Goal: Task Accomplishment & Management: Use online tool/utility

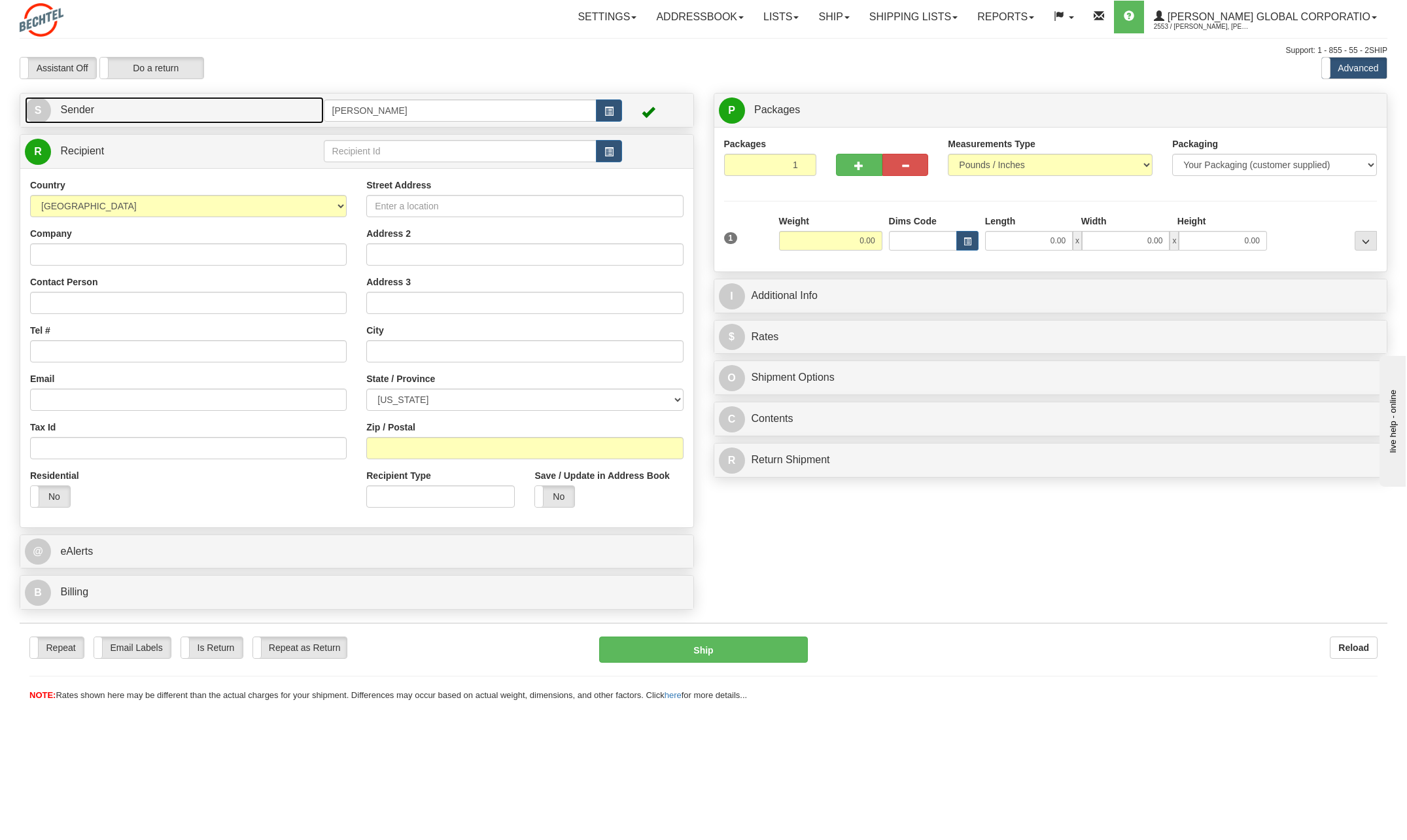
click at [32, 112] on span "S" at bounding box center [38, 110] width 26 height 26
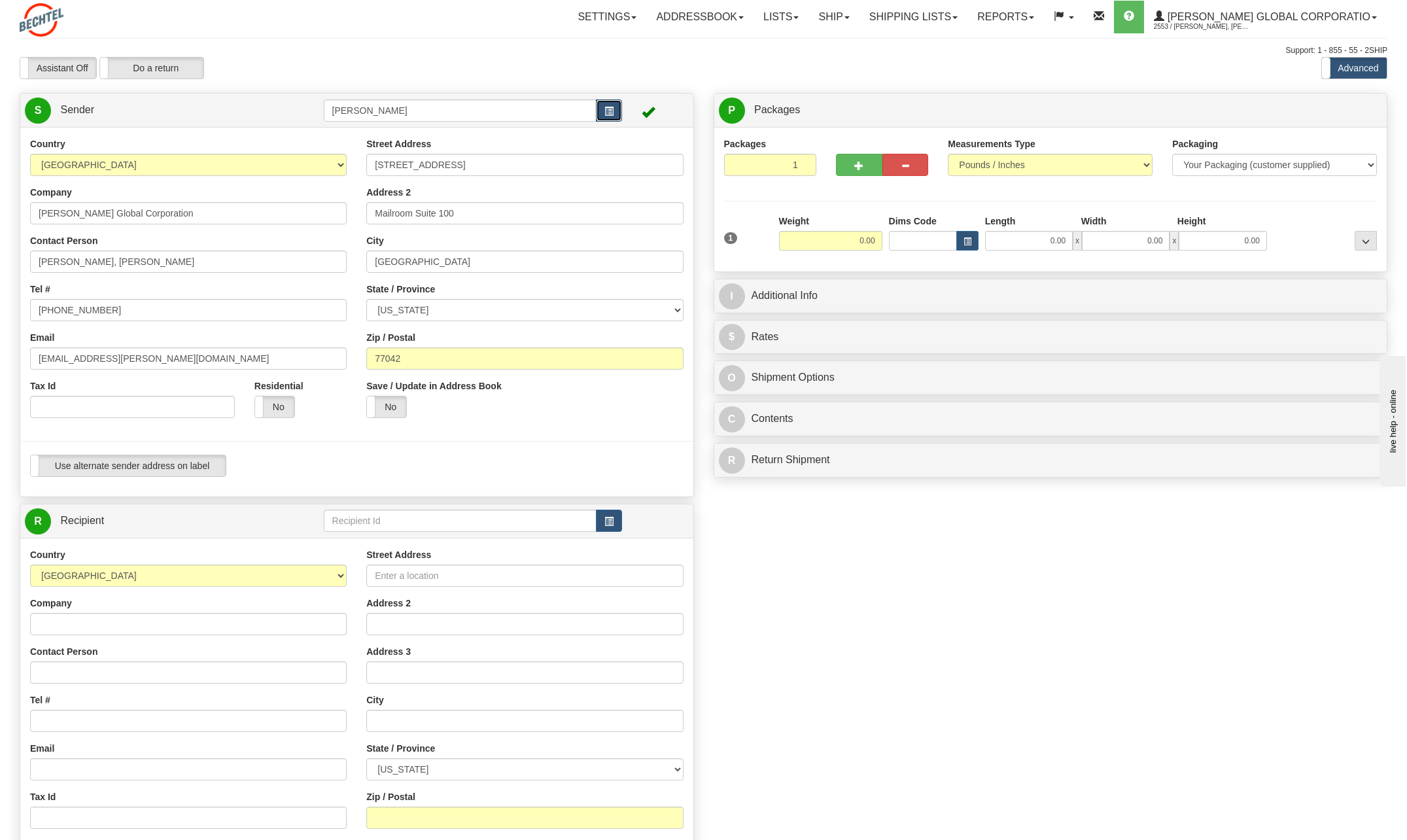
click at [605, 109] on span "button" at bounding box center [609, 111] width 9 height 8
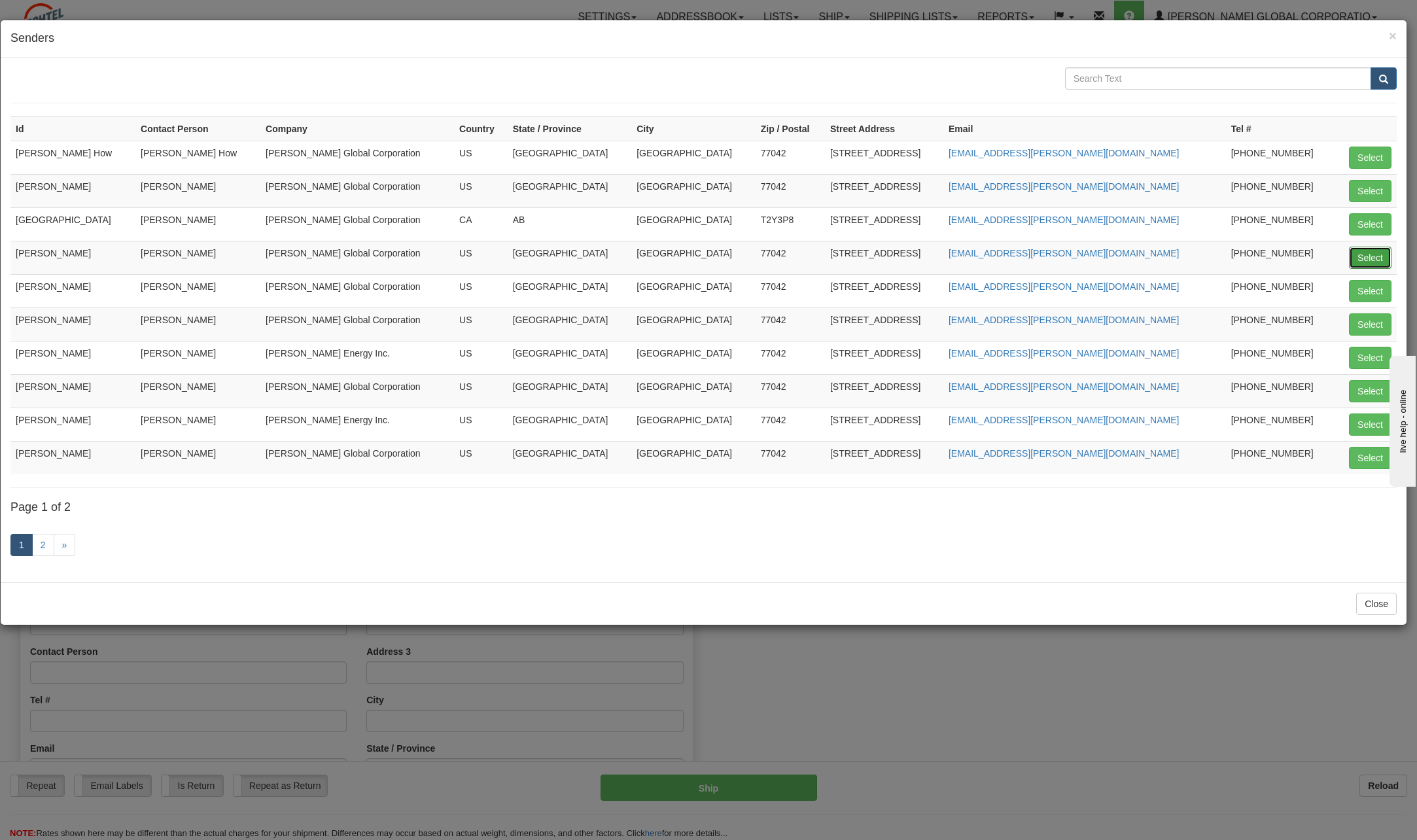
click at [1378, 252] on button "Select" at bounding box center [1370, 258] width 42 height 23
type input "[PERSON_NAME]"
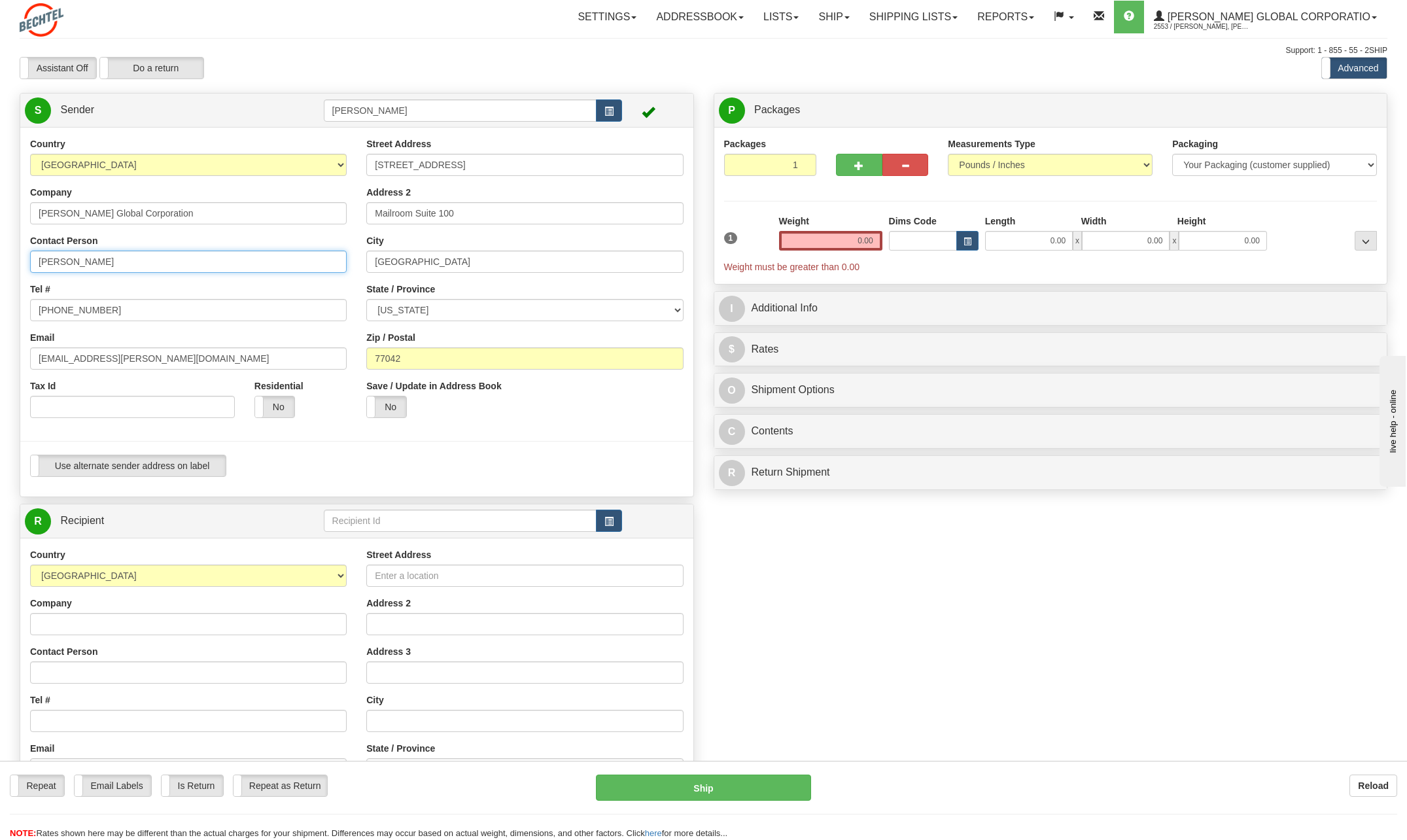
click at [134, 265] on input "[PERSON_NAME]" at bounding box center [188, 262] width 316 height 23
type input "C"
type input "[PERSON_NAME]"
click at [305, 294] on div "Tel # [PHONE_NUMBER]" at bounding box center [188, 301] width 316 height 39
click at [123, 312] on input "[PHONE_NUMBER]" at bounding box center [188, 310] width 316 height 23
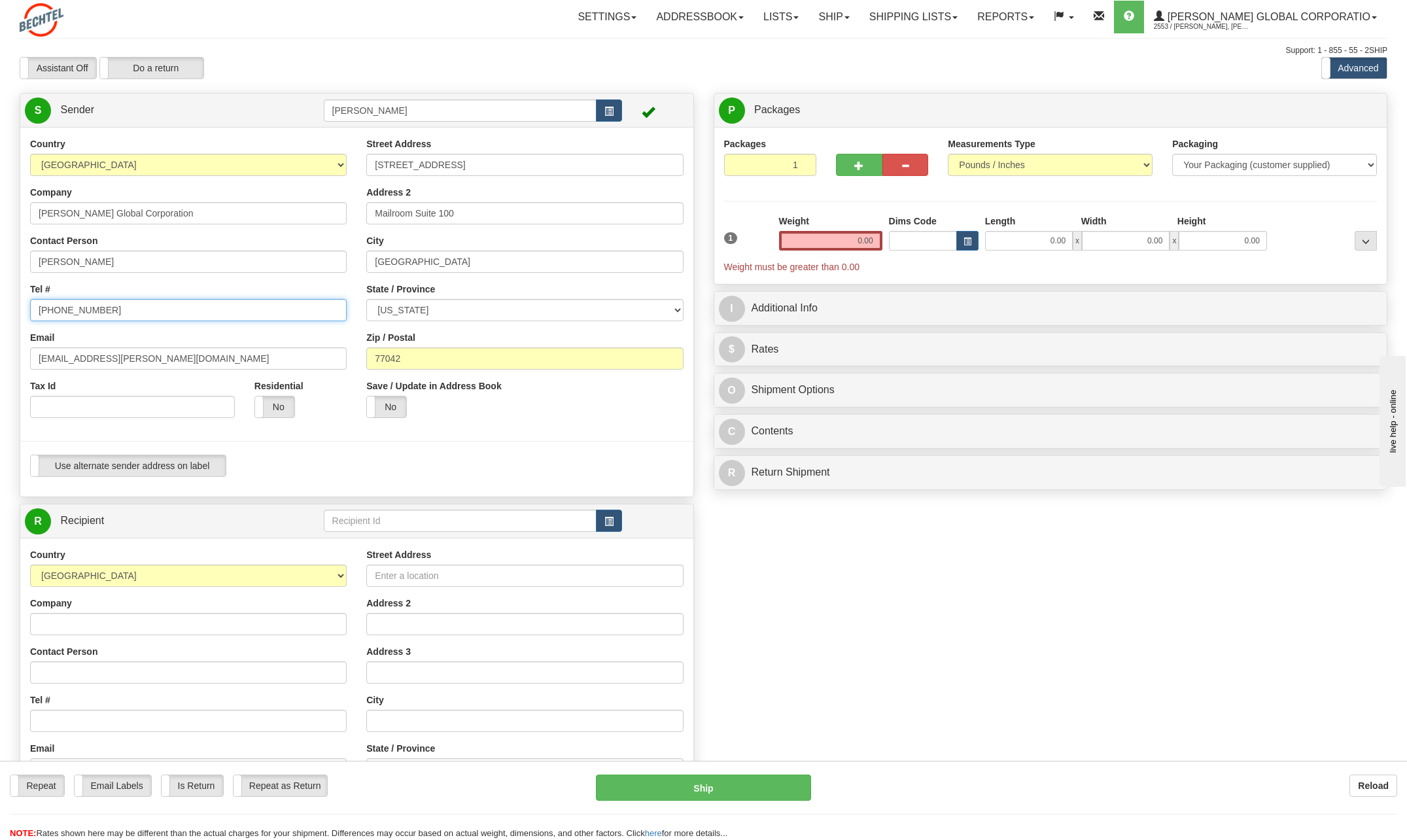
type input "[PHONE_NUMBER]"
drag, startPoint x: 80, startPoint y: 356, endPoint x: 11, endPoint y: 353, distance: 69.1
click at [21, 353] on div "Country [GEOGRAPHIC_DATA] [GEOGRAPHIC_DATA] [GEOGRAPHIC_DATA] [GEOGRAPHIC_DATA]…" at bounding box center [357, 312] width 673 height 349
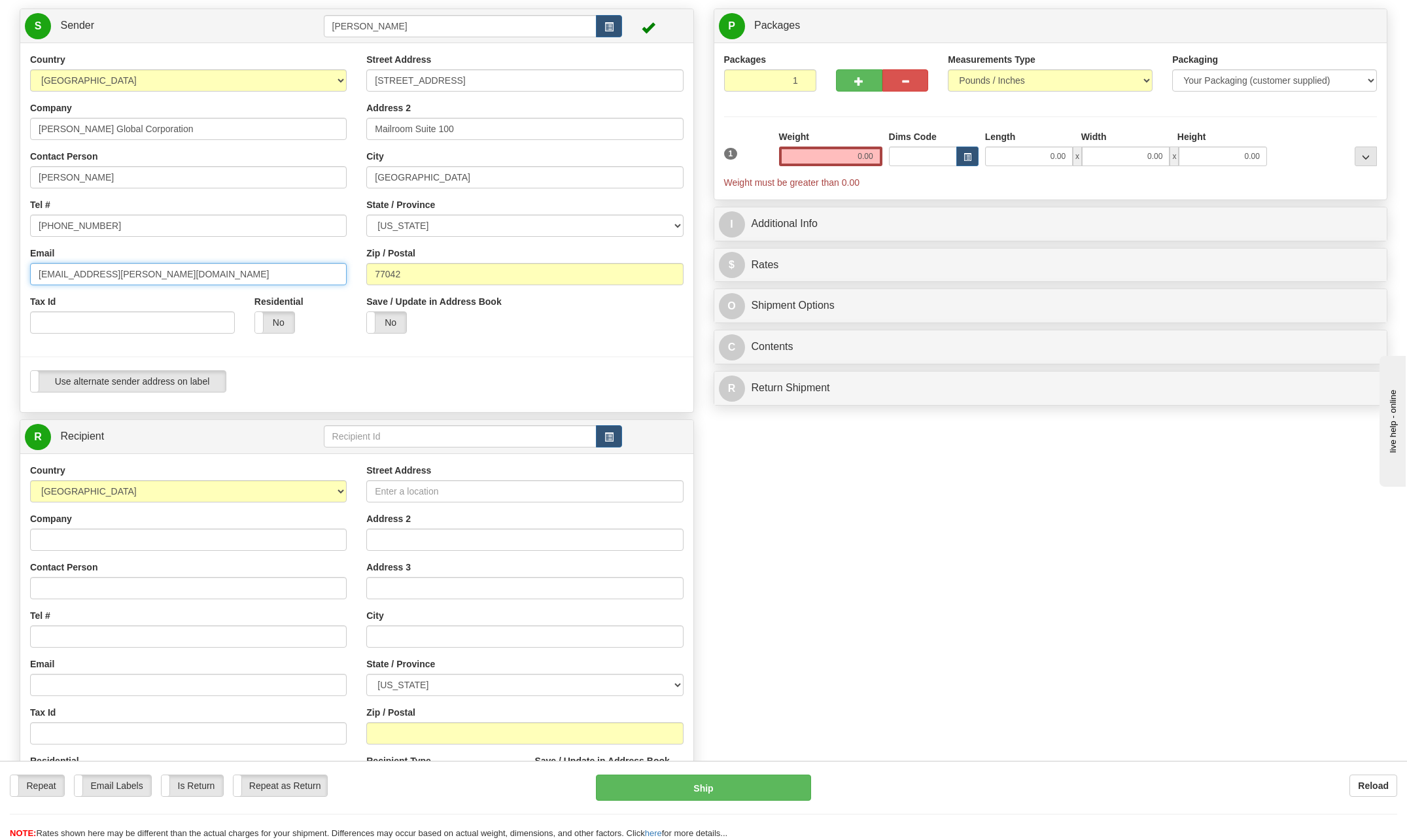
scroll to position [131, 0]
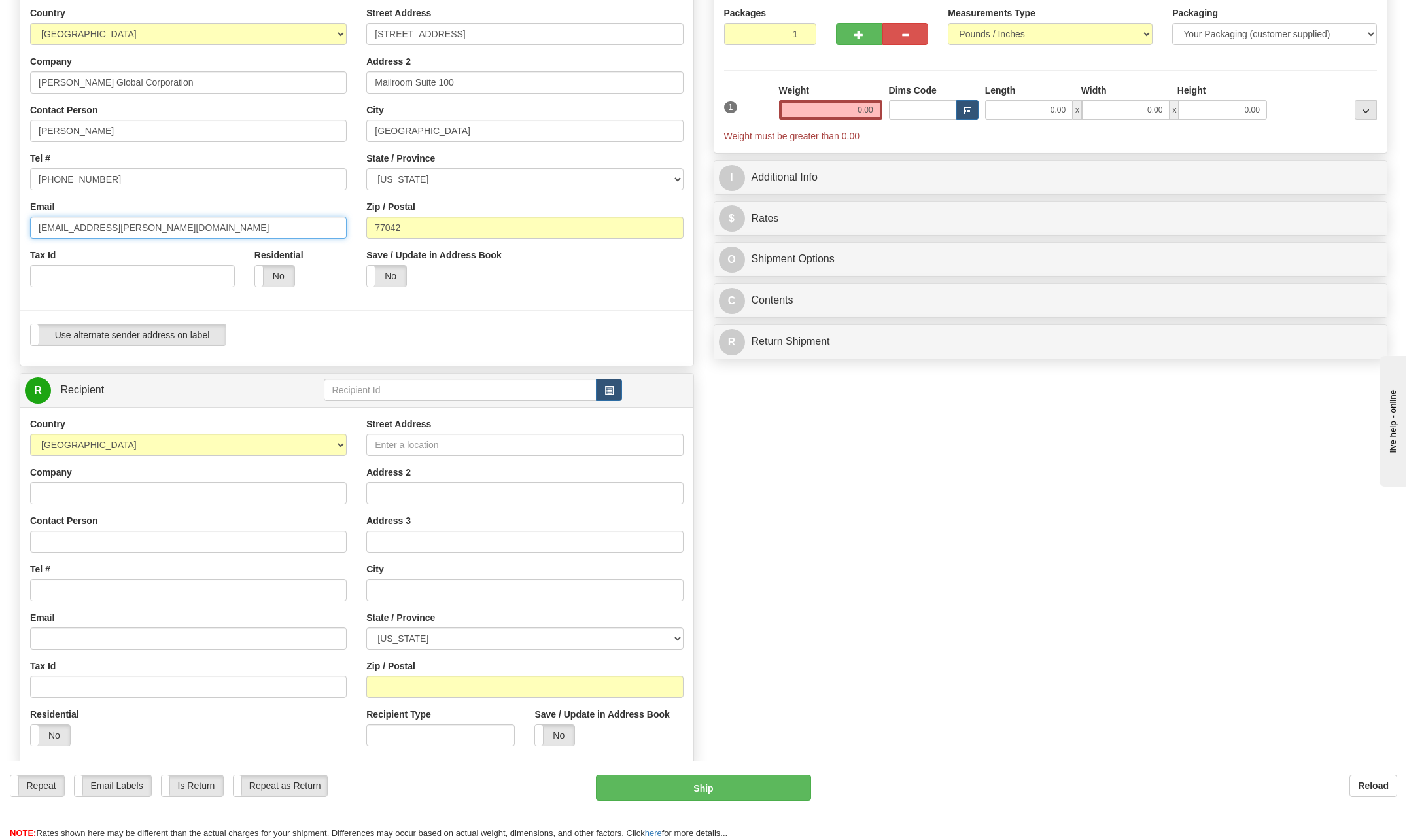
type input "[EMAIL_ADDRESS][PERSON_NAME][DOMAIN_NAME]"
click at [76, 493] on input "Company" at bounding box center [188, 493] width 316 height 23
click at [341, 440] on select "[GEOGRAPHIC_DATA] [GEOGRAPHIC_DATA] [GEOGRAPHIC_DATA] [GEOGRAPHIC_DATA] [US_STA…" at bounding box center [188, 444] width 316 height 23
select select "KR"
click at [30, 433] on select "[GEOGRAPHIC_DATA] [GEOGRAPHIC_DATA] [GEOGRAPHIC_DATA] [GEOGRAPHIC_DATA] [US_STA…" at bounding box center [188, 444] width 316 height 23
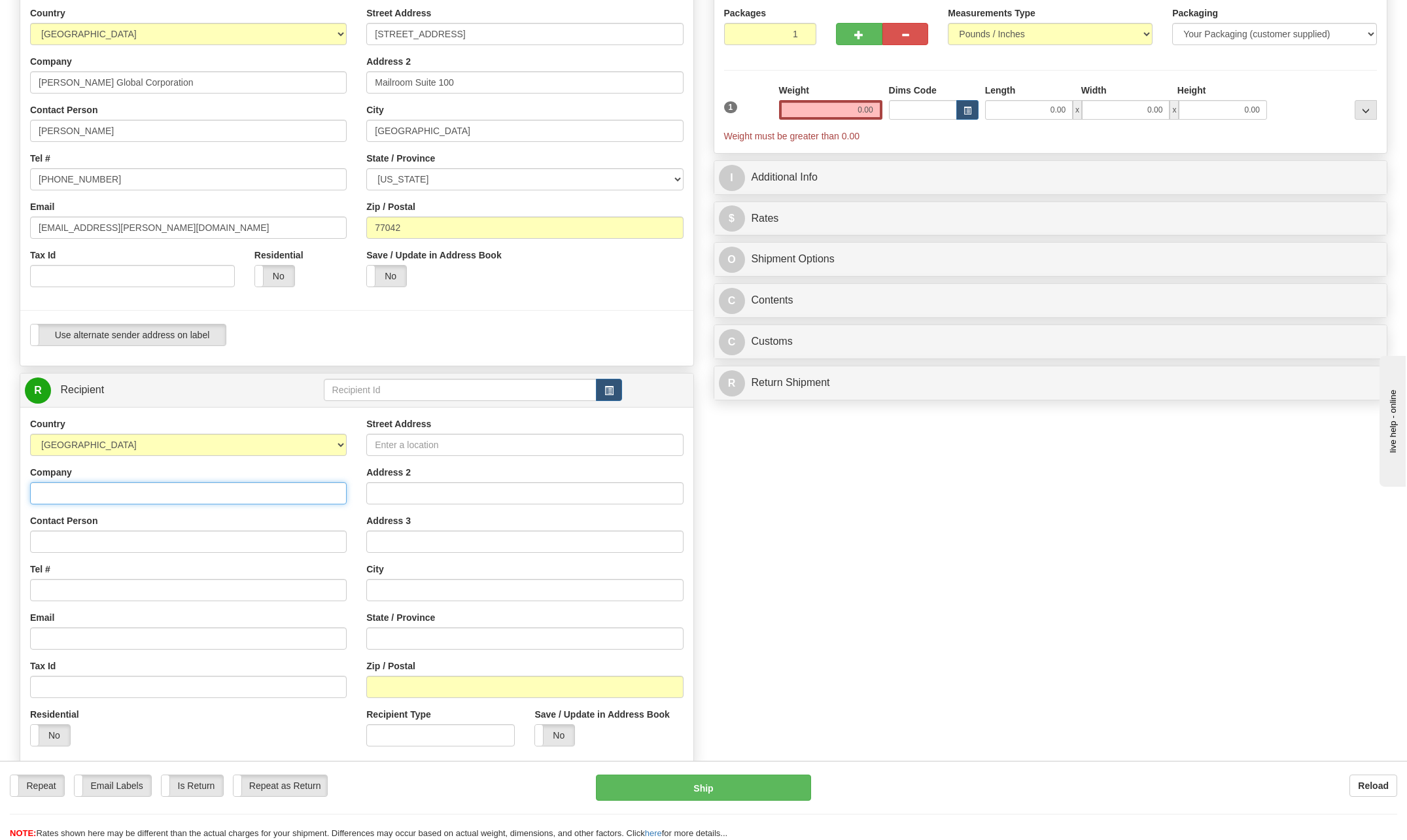
click at [65, 494] on input "Company" at bounding box center [188, 493] width 316 height 23
type input "BUMHAN MECATE [DOMAIN_NAME]."
drag, startPoint x: 849, startPoint y: 104, endPoint x: 1011, endPoint y: 128, distance: 163.8
click at [1024, 121] on div "1 Weight 0.00 Dims Code 0.00" at bounding box center [1050, 113] width 660 height 59
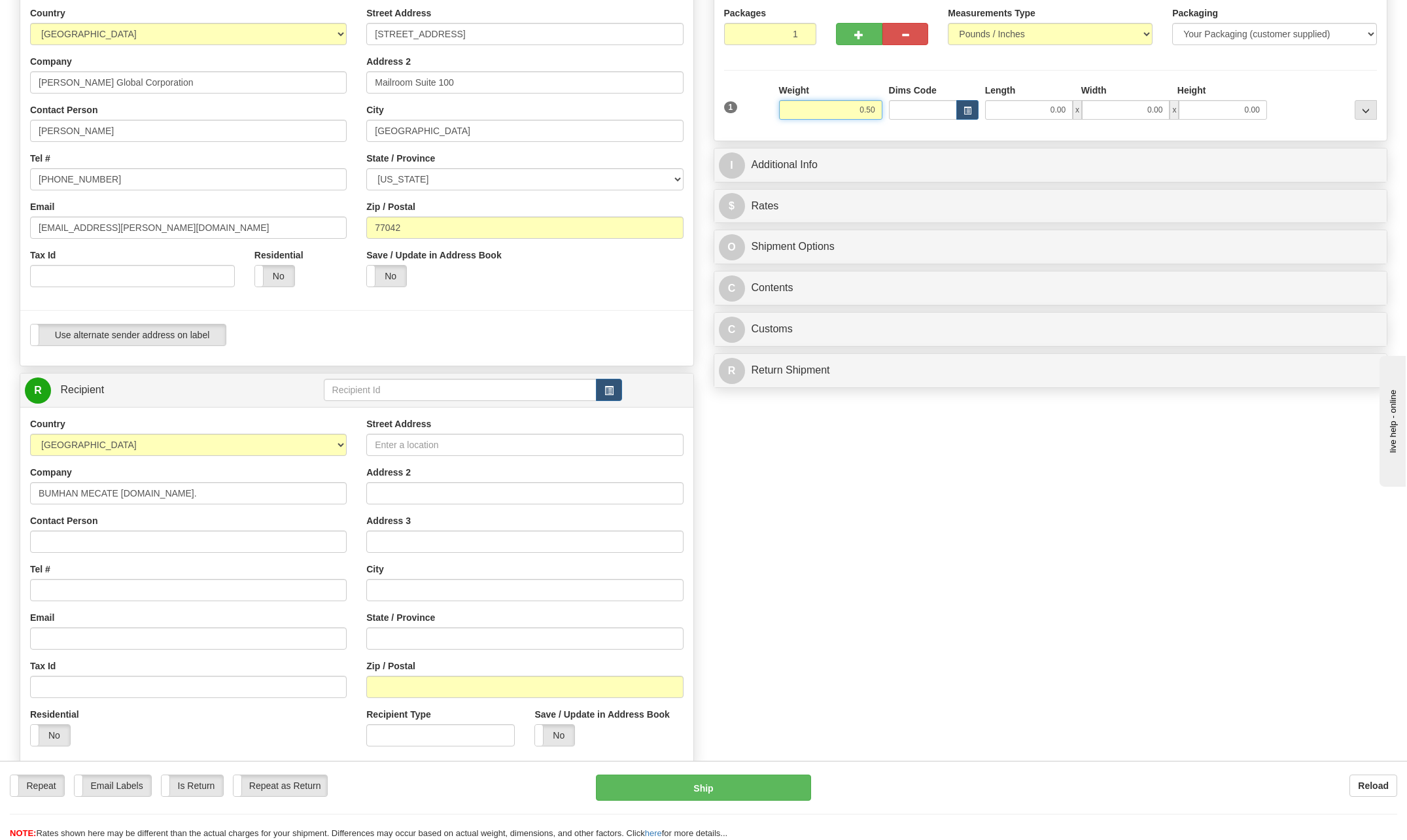
type input "0.50"
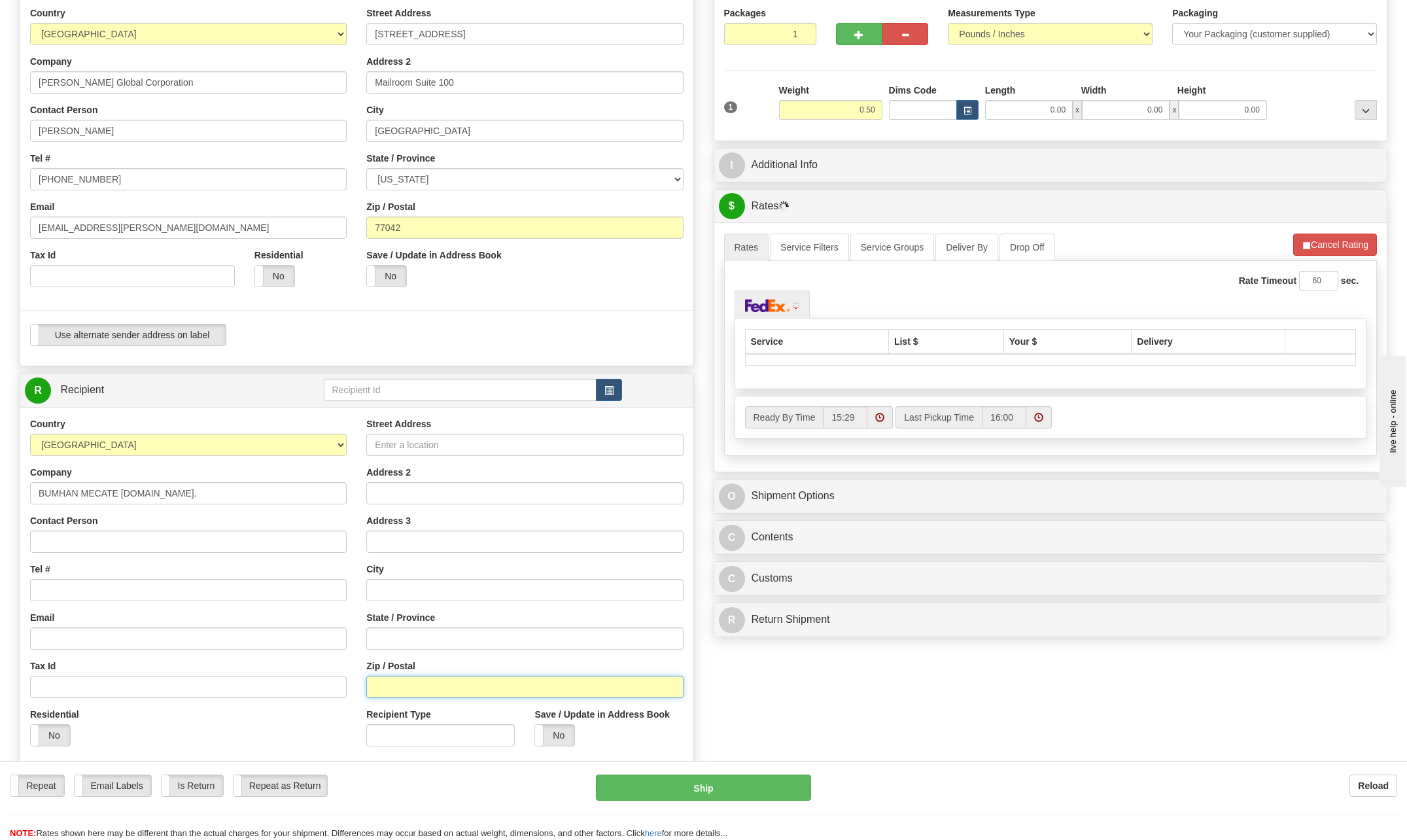
click at [416, 687] on input "Zip / Postal" at bounding box center [525, 687] width 316 height 23
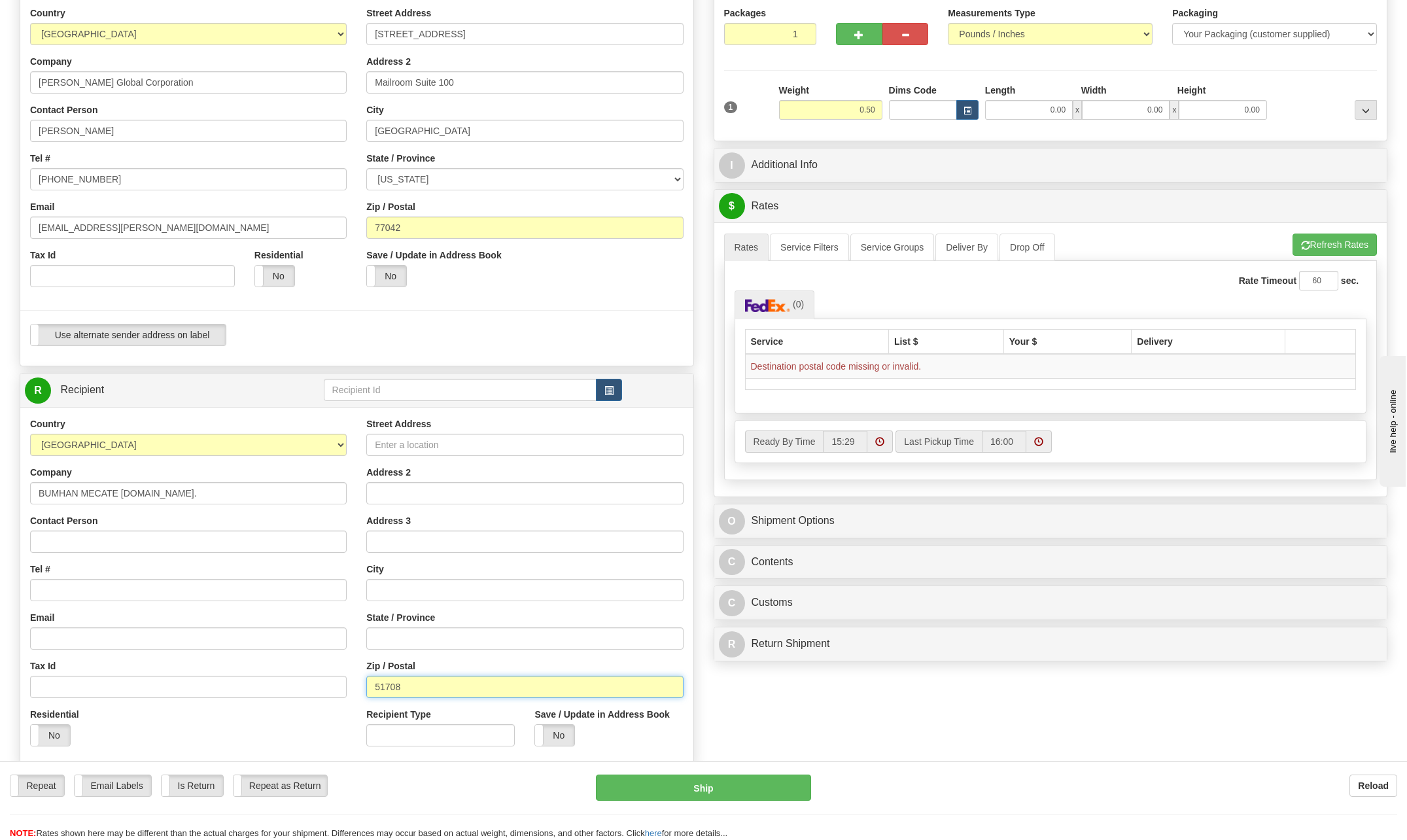
type input "51708"
click at [405, 444] on input "Street Address" at bounding box center [525, 444] width 316 height 23
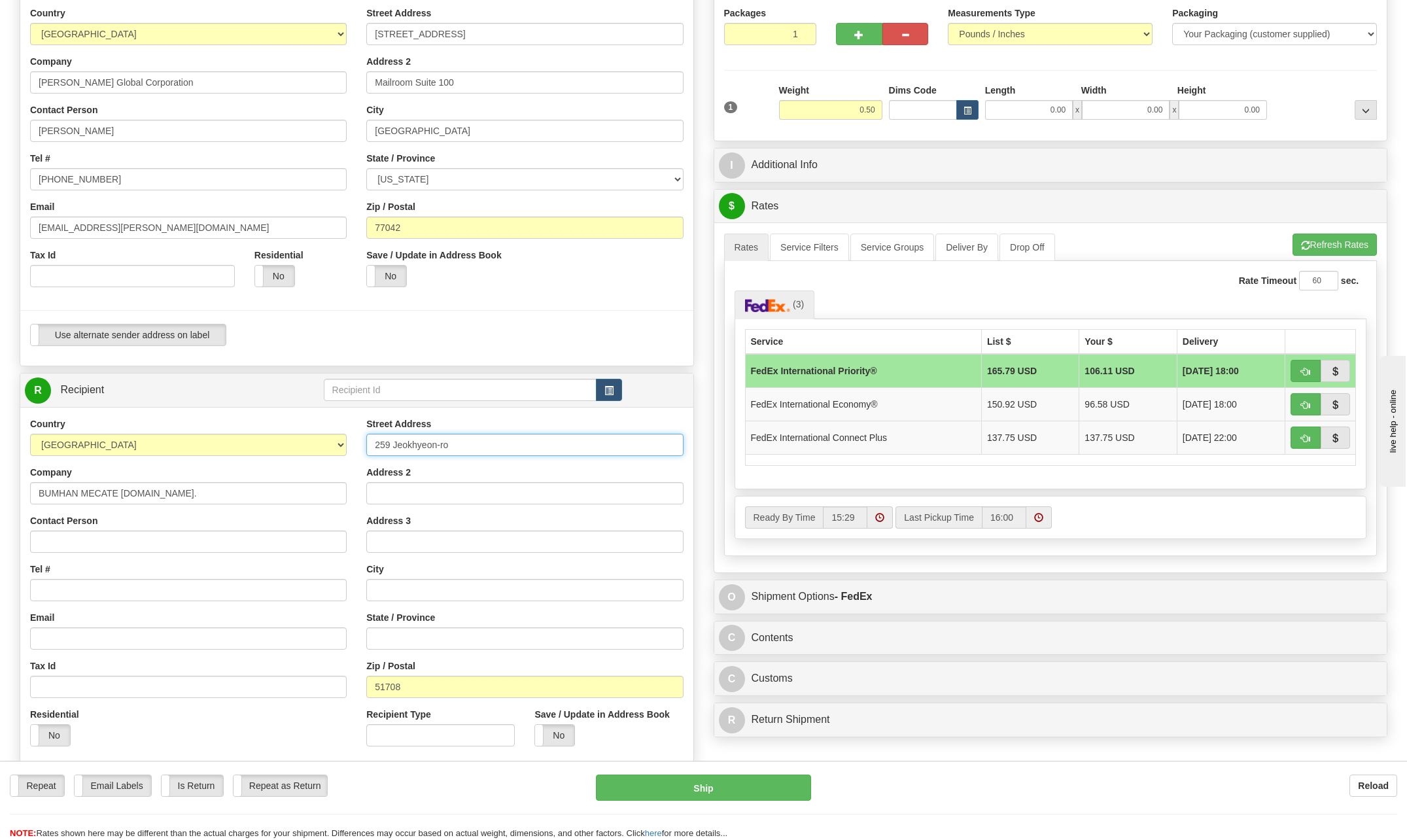
type input "259 Jeokhyeon-ro"
click at [402, 495] on input "Address 2" at bounding box center [525, 493] width 316 height 23
click at [80, 544] on input "Contact Person" at bounding box center [188, 541] width 316 height 23
click at [436, 493] on input "Cha" at bounding box center [525, 493] width 316 height 23
click at [405, 542] on input "Address 3" at bounding box center [525, 541] width 316 height 23
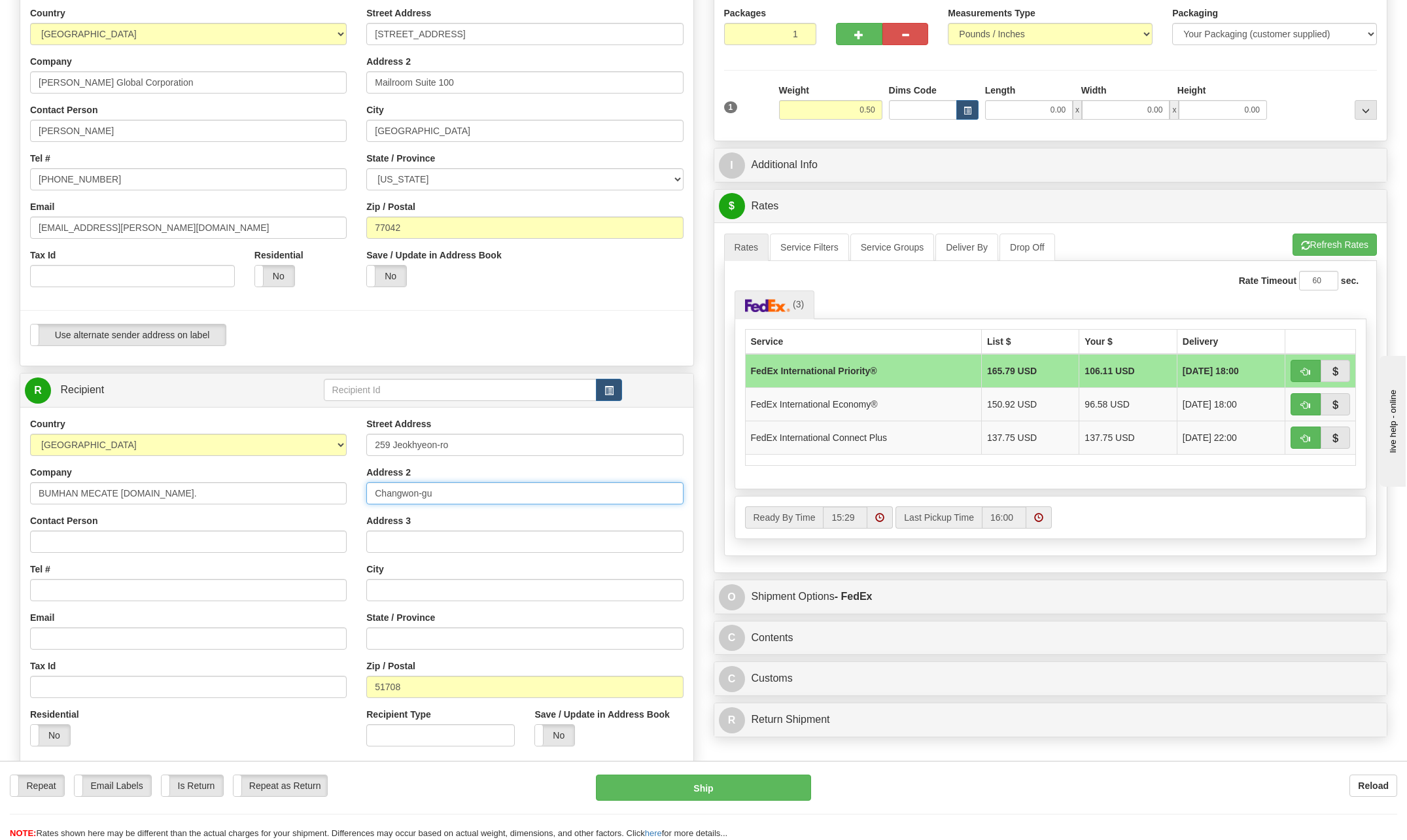
click at [461, 490] on input "Changwon-gu" at bounding box center [525, 493] width 316 height 23
type input "C"
type input "s"
type input "[PERSON_NAME]"
click at [399, 541] on input "Address 3" at bounding box center [525, 541] width 316 height 23
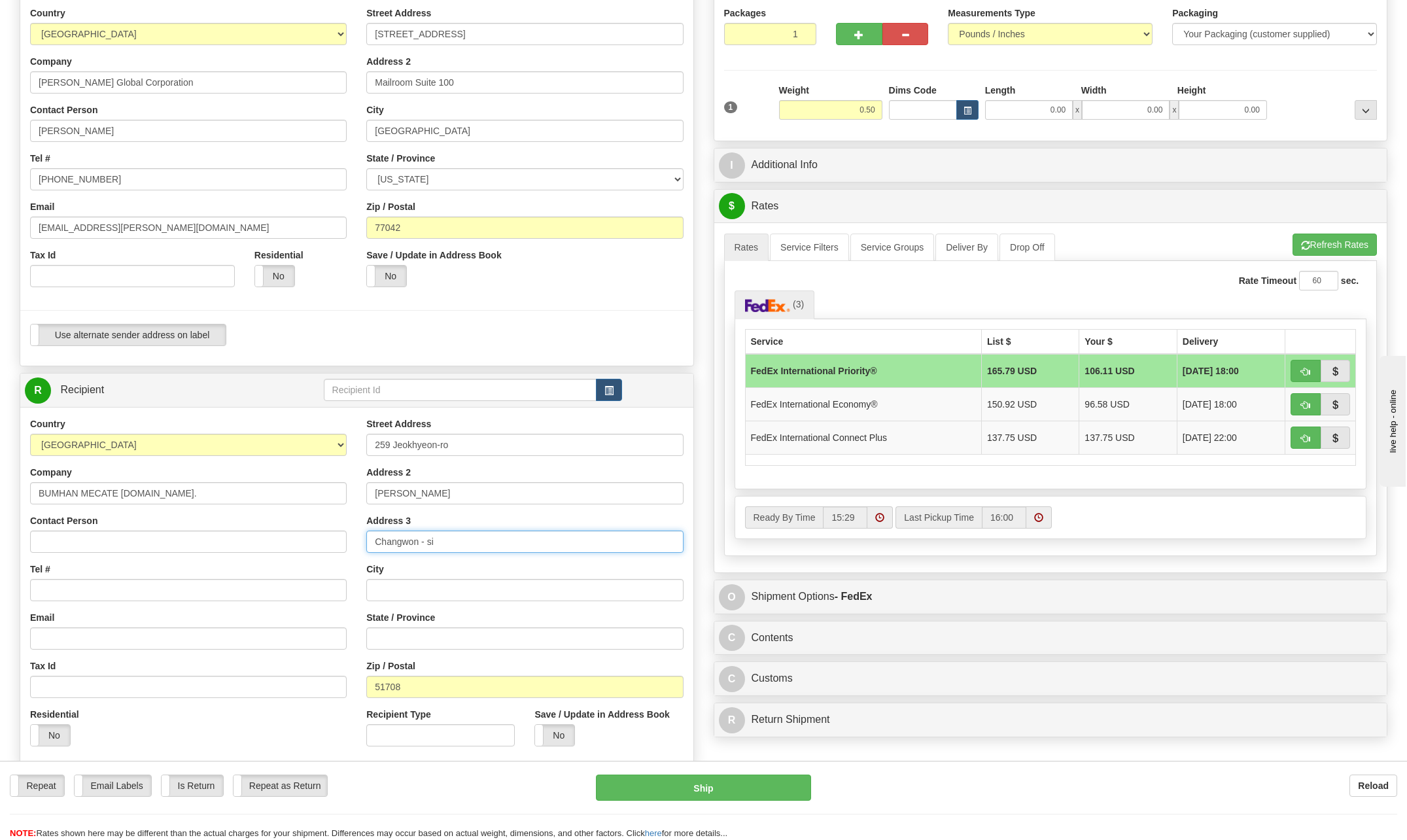
type input "Changwon - si"
click at [395, 584] on input "text" at bounding box center [525, 590] width 316 height 23
type input "Gyeongsangnam-do"
click at [555, 573] on div "City [GEOGRAPHIC_DATA]" at bounding box center [525, 581] width 316 height 39
click at [1307, 406] on span "button" at bounding box center [1305, 405] width 9 height 8
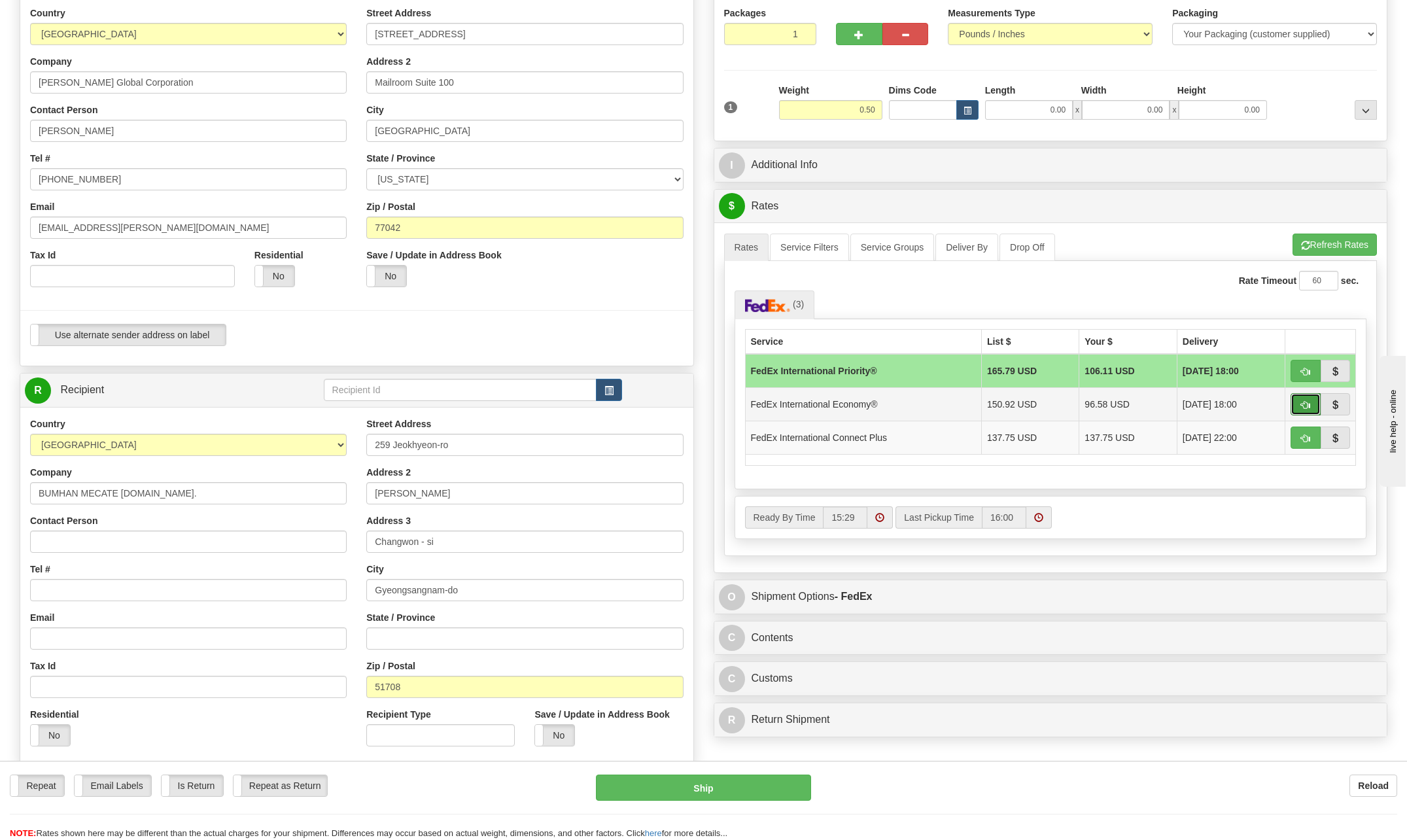
type input "03"
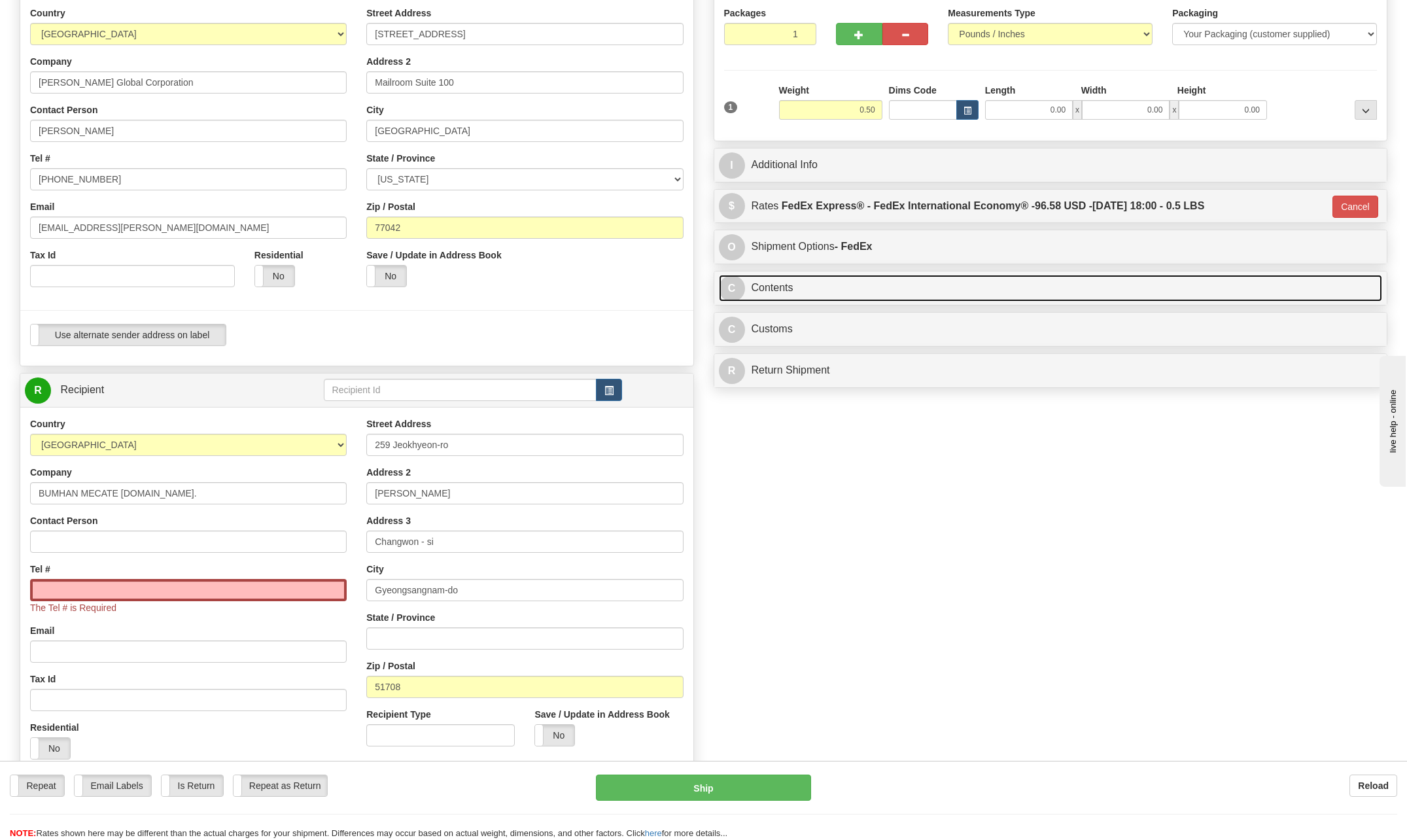
click at [732, 287] on span "C" at bounding box center [732, 288] width 26 height 26
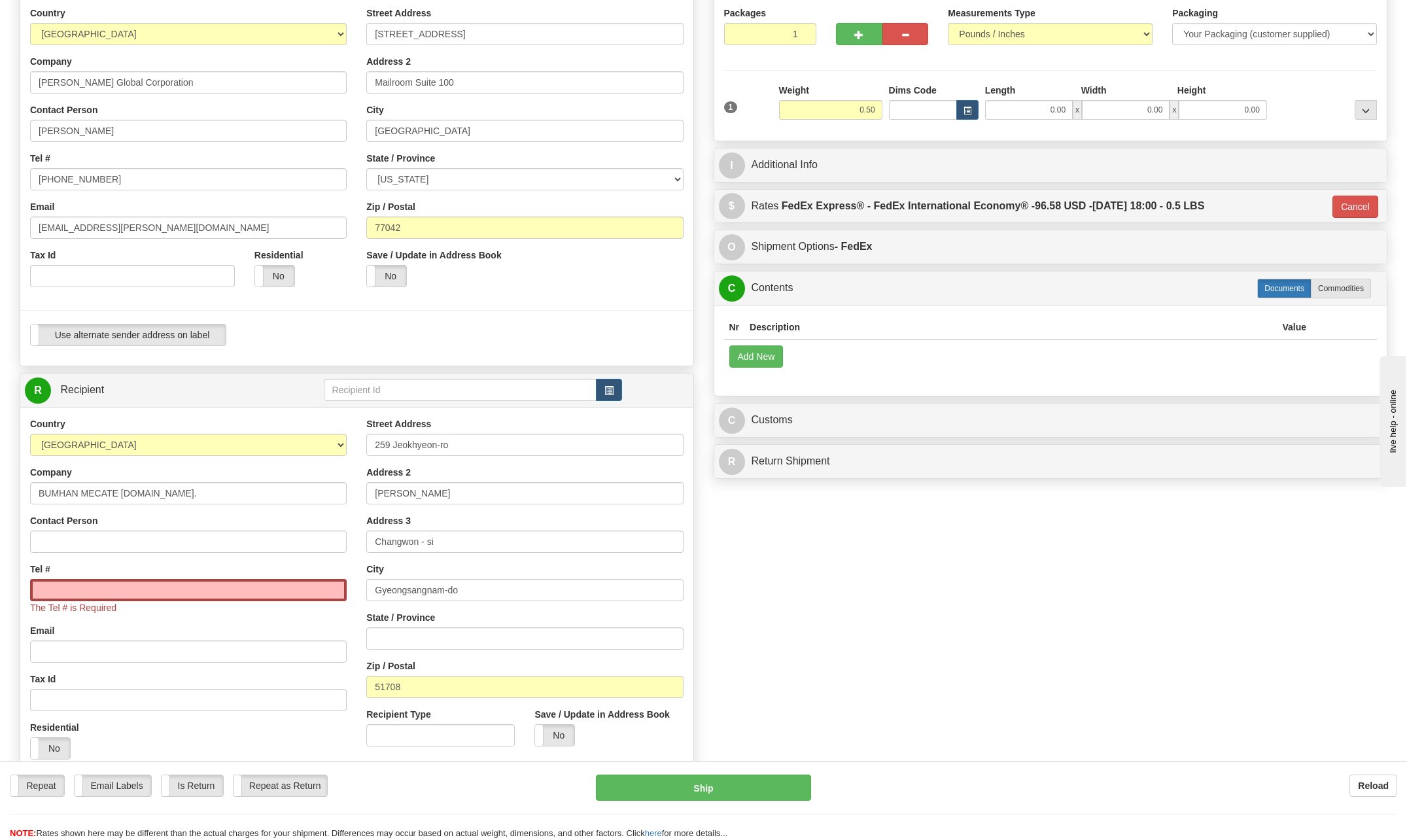
click at [1272, 283] on label "Documents" at bounding box center [1285, 288] width 55 height 20
click at [774, 352] on button "Add New" at bounding box center [756, 357] width 55 height 23
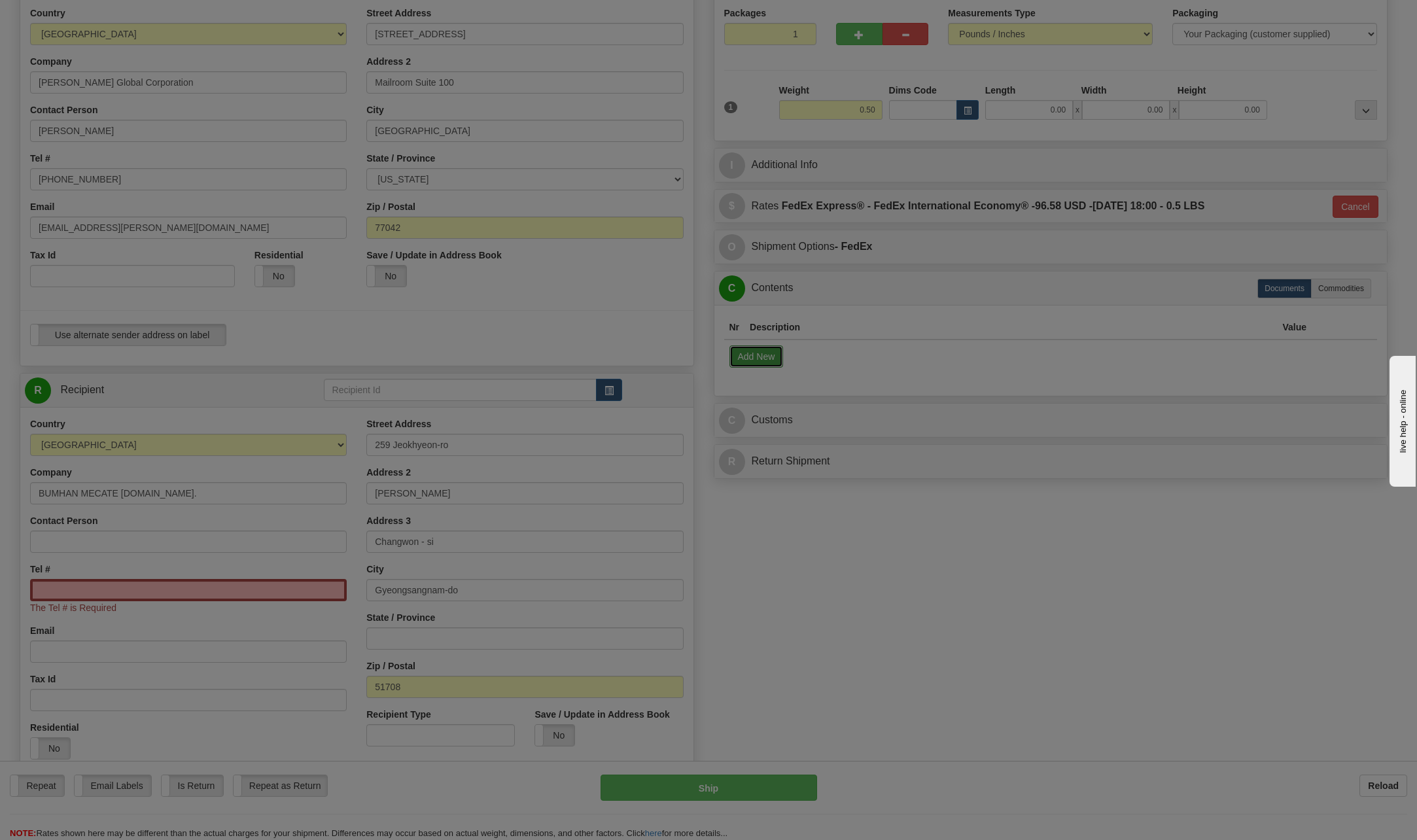
select select "US"
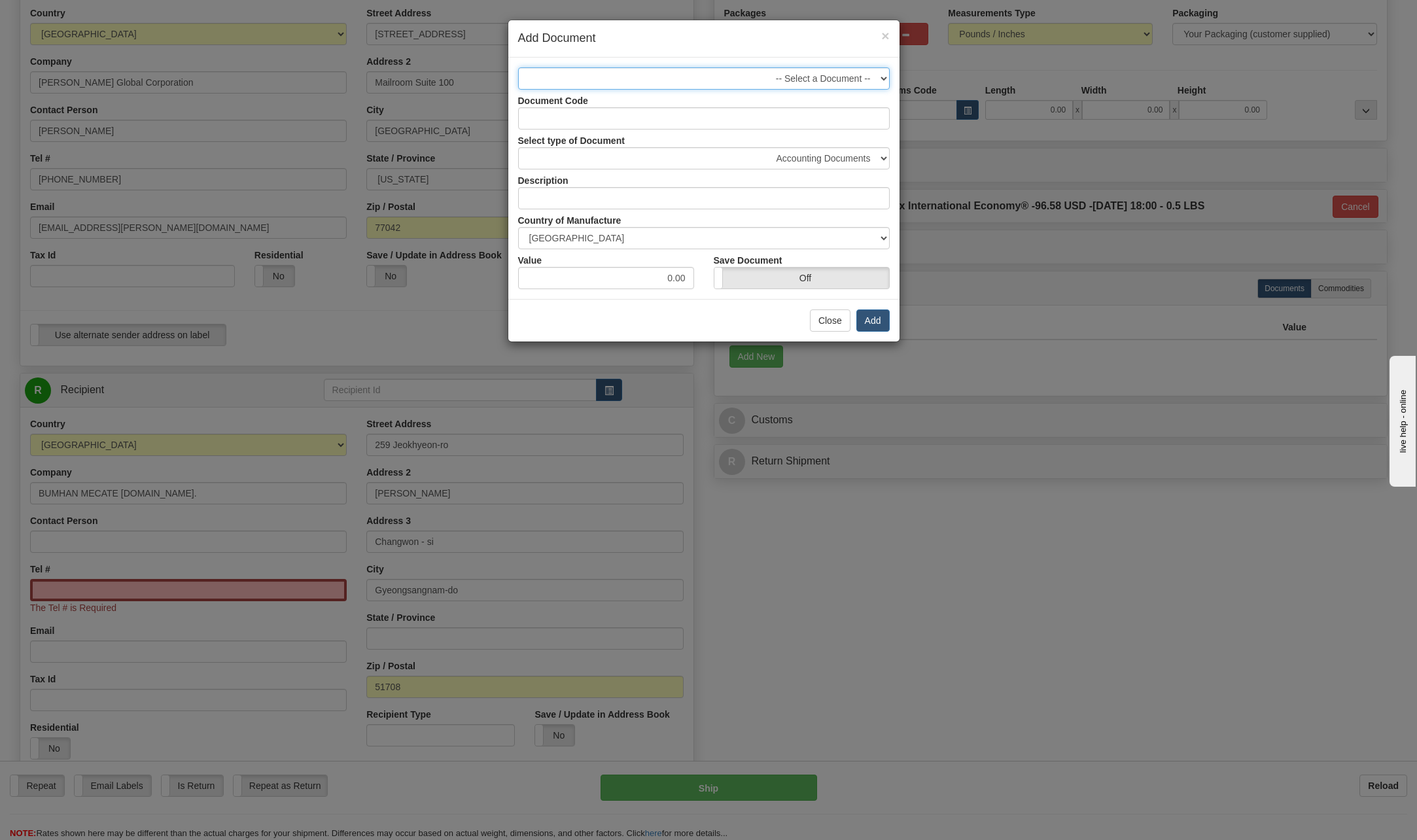
click at [884, 75] on select "-- Select a Document -- 1 - Business Correspondence (NCV)" at bounding box center [704, 79] width 372 height 23
select select "2404"
click at [518, 68] on select "-- Select a Document -- 1 - Business Correspondence (NCV)" at bounding box center [704, 79] width 372 height 23
drag, startPoint x: 665, startPoint y: 273, endPoint x: 727, endPoint y: 277, distance: 62.1
click at [727, 277] on div "Value 1.00 Save Document On Off" at bounding box center [704, 269] width 391 height 40
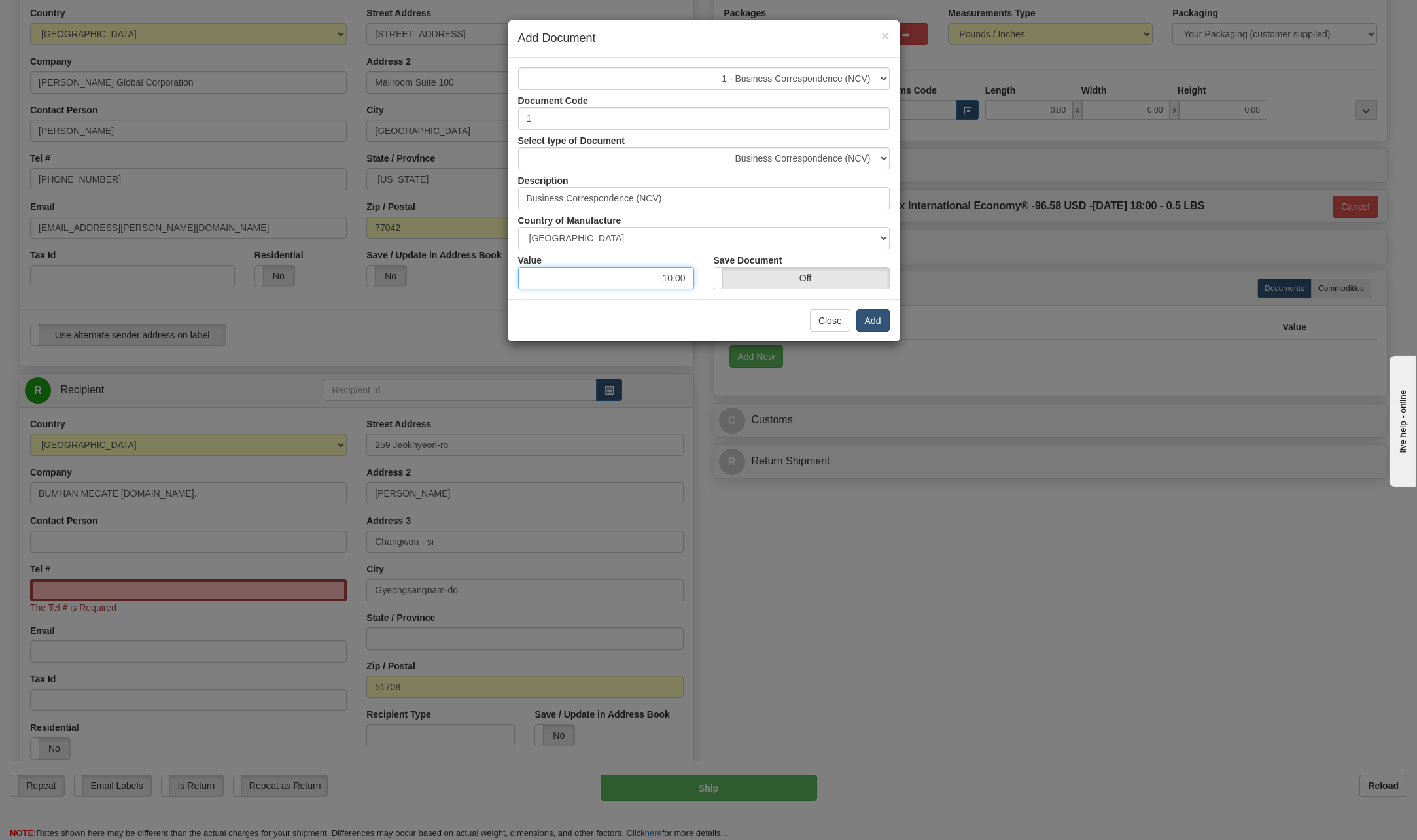
type input "10.00"
click at [871, 315] on button "Add" at bounding box center [872, 321] width 33 height 23
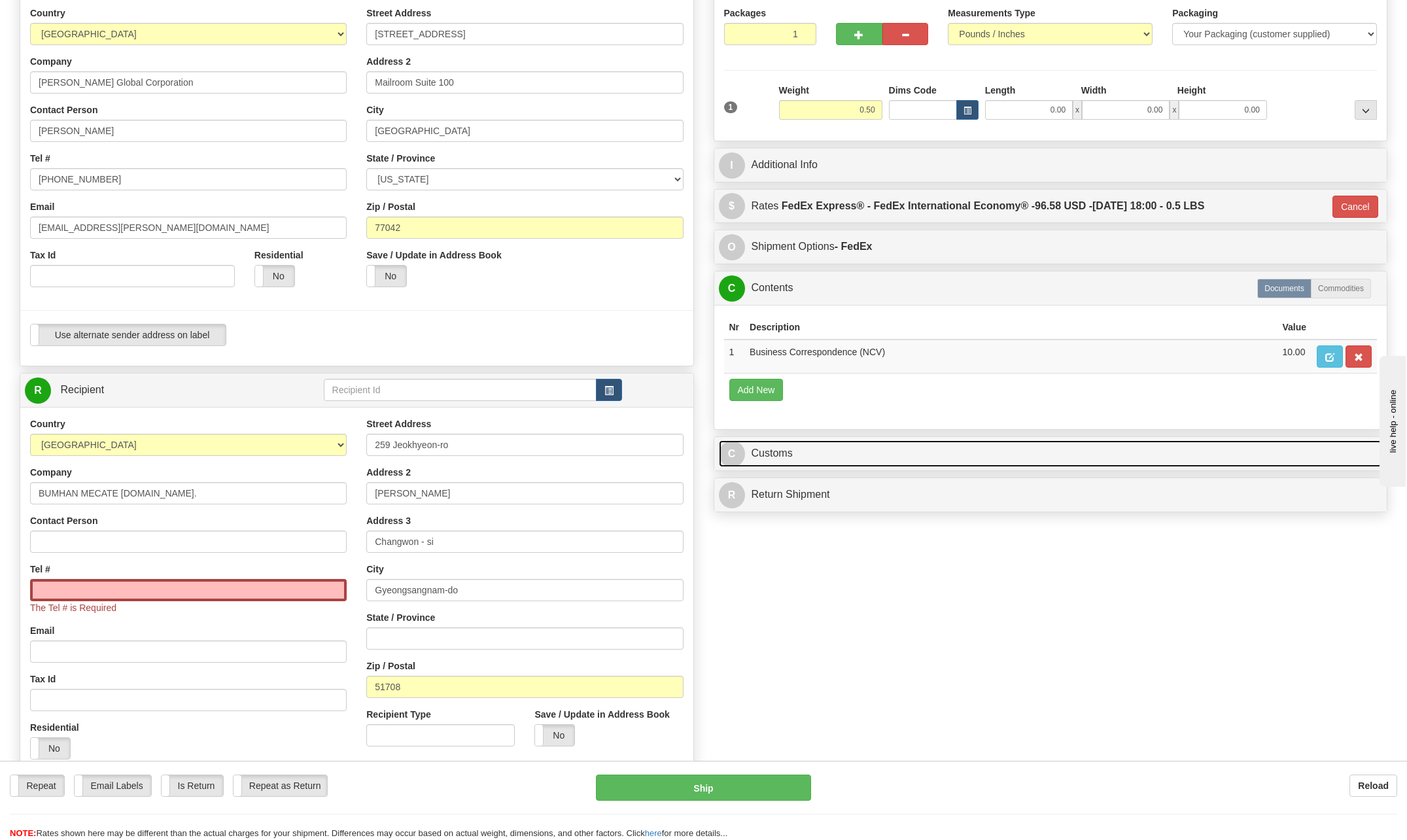
click at [739, 451] on span "C" at bounding box center [732, 454] width 26 height 26
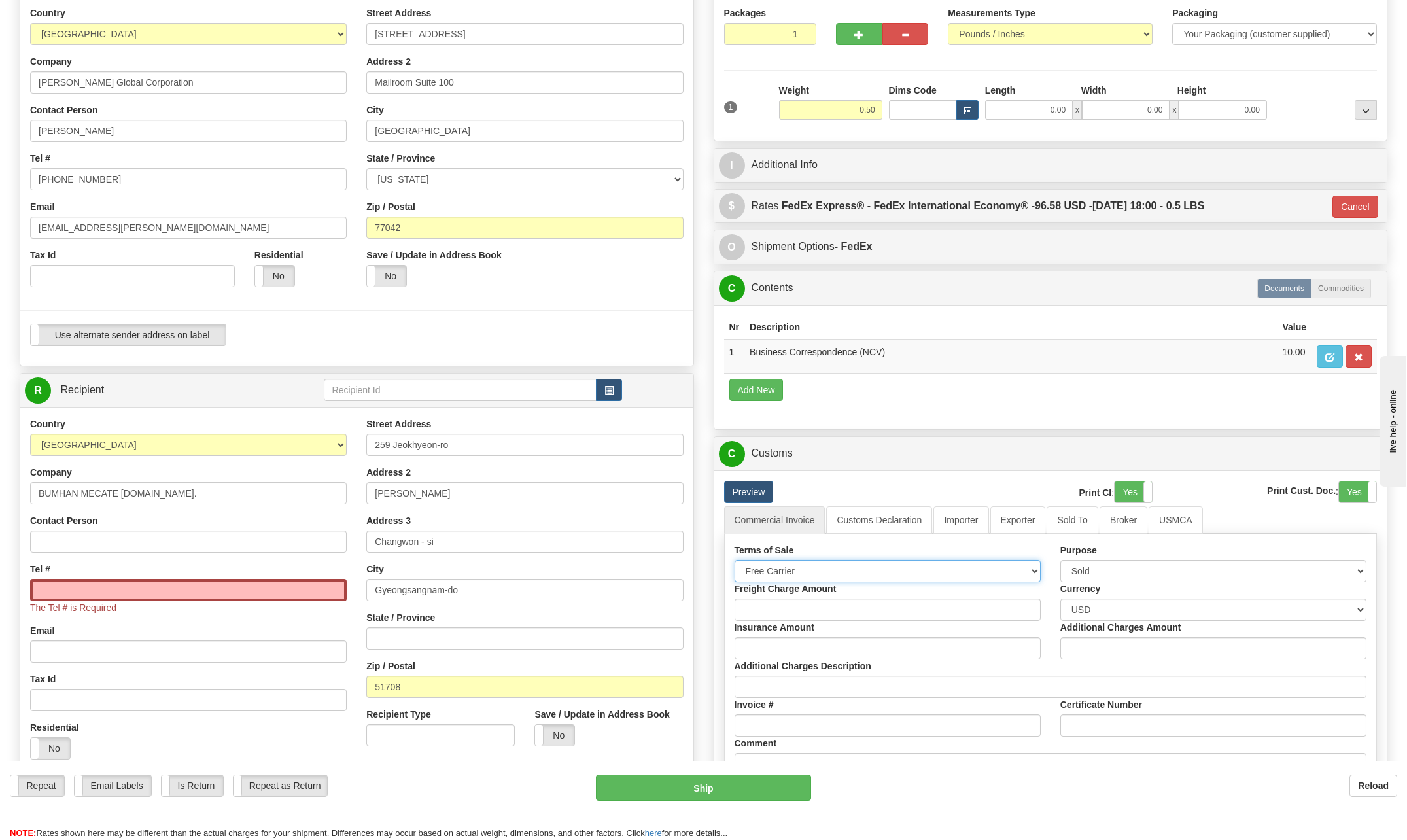
click at [1039, 564] on select "Free Carrier Free On Board Ex Works Delivered Duty Unpaid Delivered Duty Paid C…" at bounding box center [887, 572] width 306 height 23
select select "6"
click at [735, 560] on select "Free Carrier Free On Board Ex Works Delivered Duty Unpaid Delivered Duty Paid C…" at bounding box center [887, 572] width 306 height 23
click at [1359, 566] on select "Sold Not Sold Gift Sample Repair and Return Personal Effects Merchandise Danger…" at bounding box center [1213, 572] width 306 height 23
select select "2"
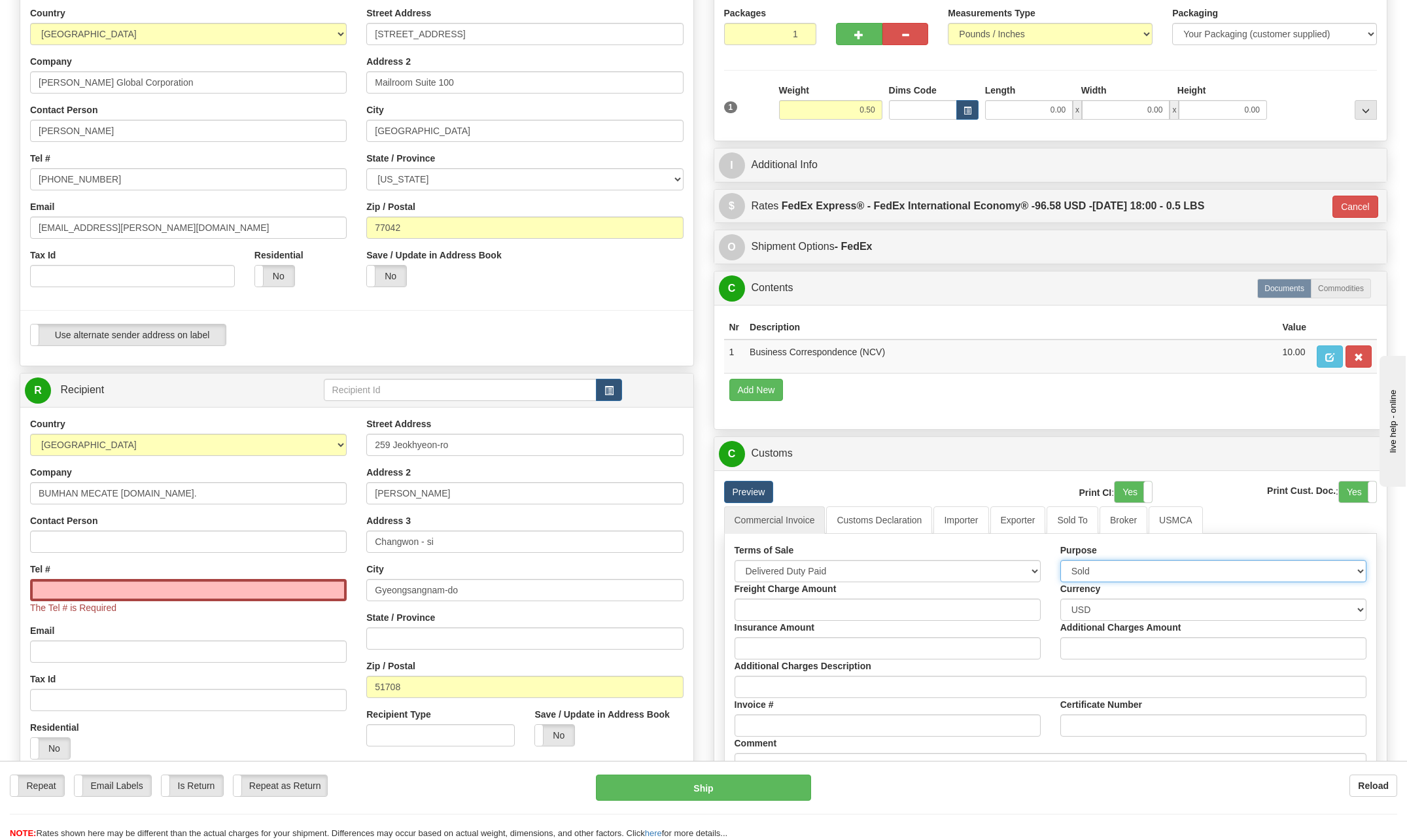
click at [1060, 560] on select "Sold Not Sold Gift Sample Repair and Return Personal Effects Merchandise Danger…" at bounding box center [1213, 572] width 306 height 23
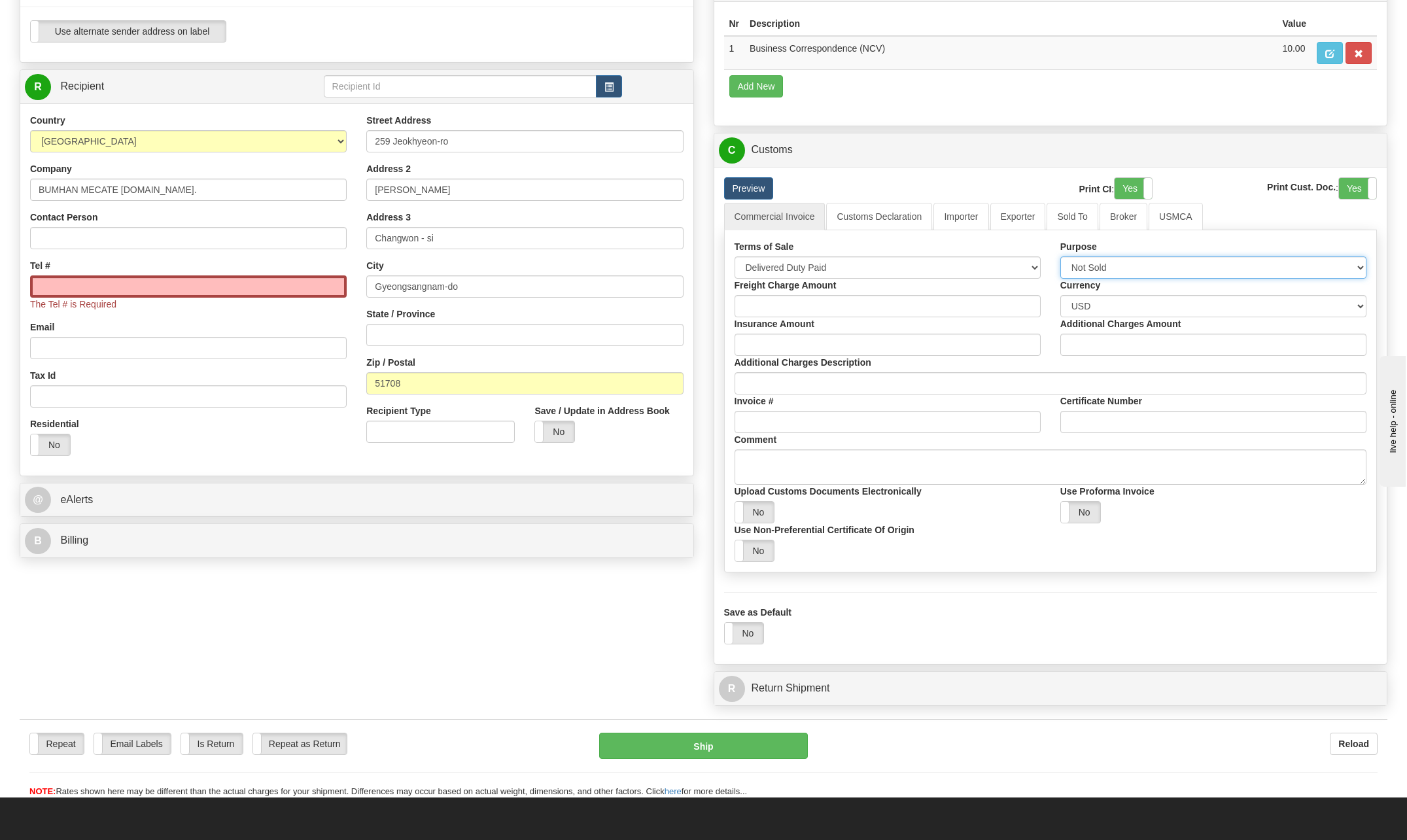
scroll to position [458, 0]
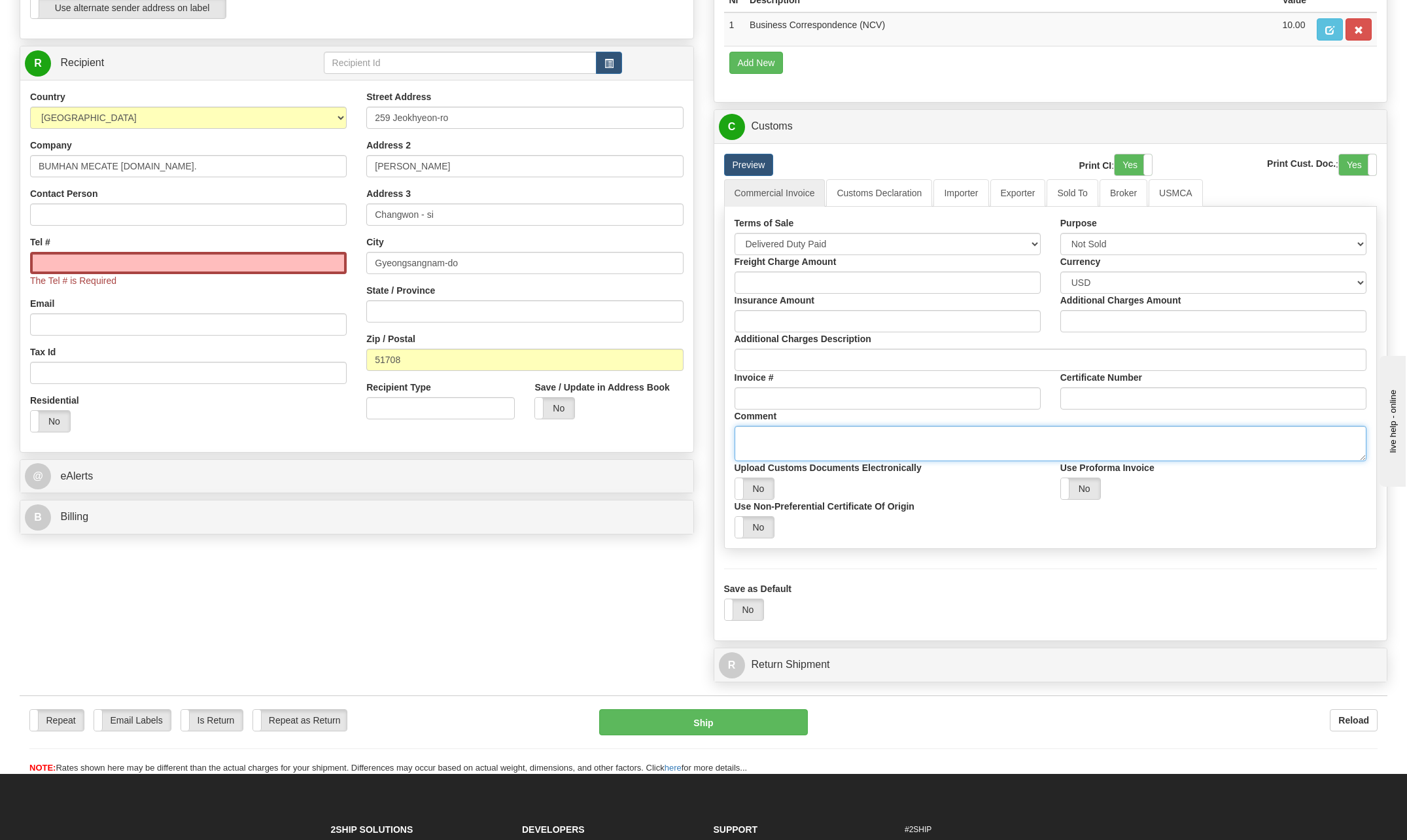
click at [781, 436] on textarea "Comment" at bounding box center [1051, 444] width 633 height 36
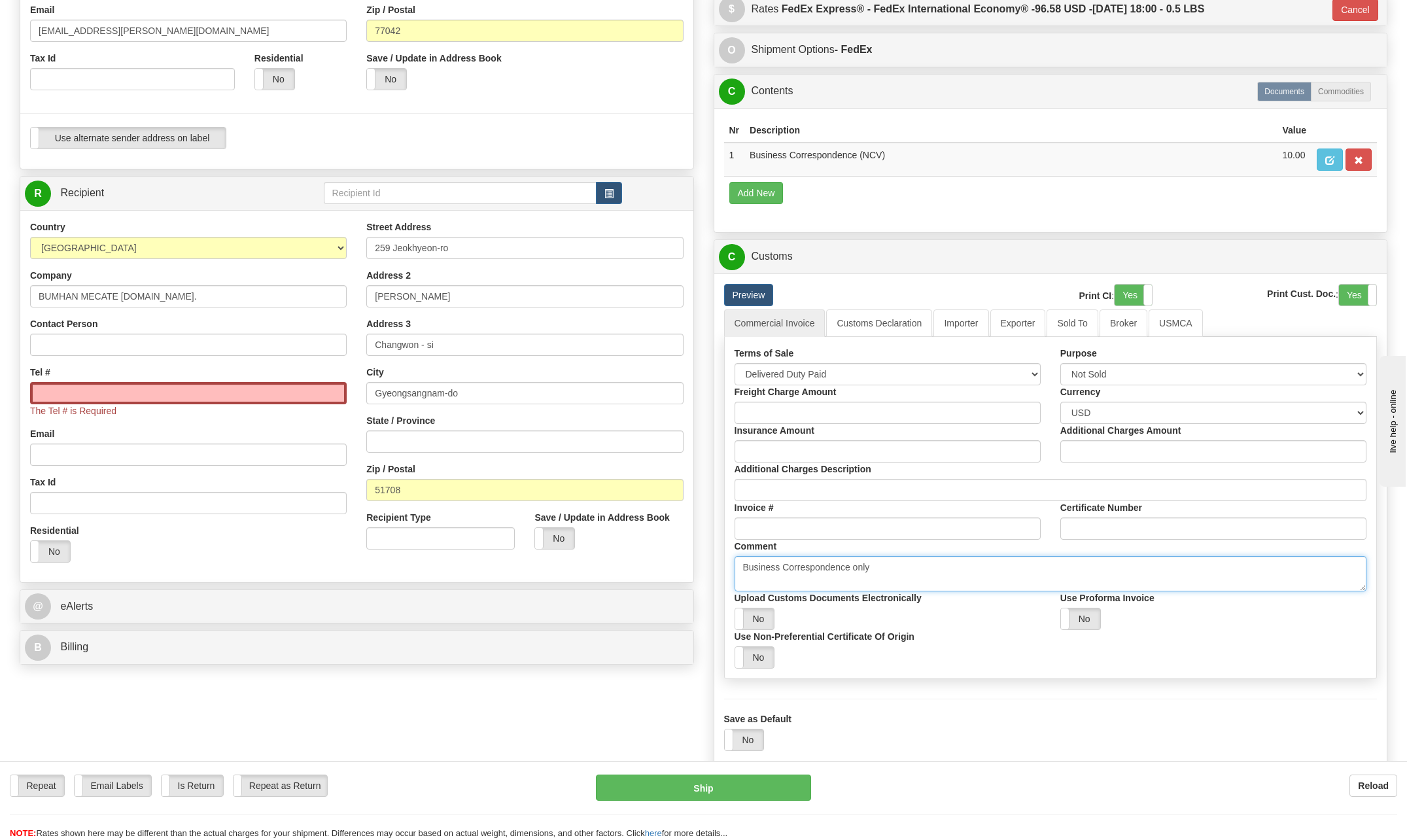
scroll to position [327, 0]
type textarea "Business Correspondence only"
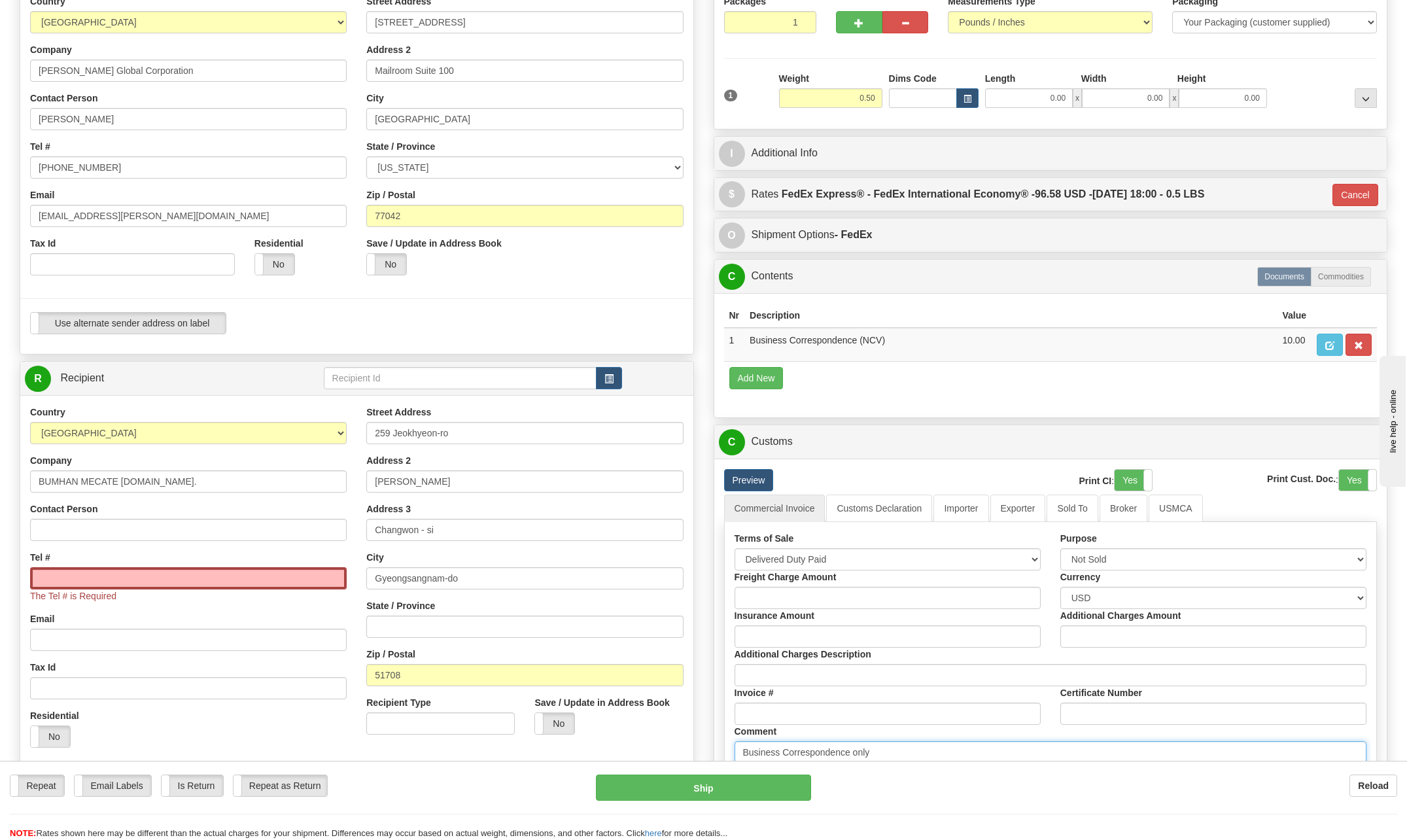
scroll to position [131, 0]
